Goal: Task Accomplishment & Management: Manage account settings

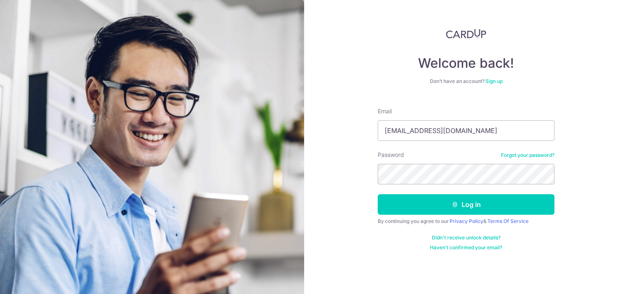
click at [378, 194] on button "Log in" at bounding box center [466, 204] width 177 height 21
